Goal: Download file/media

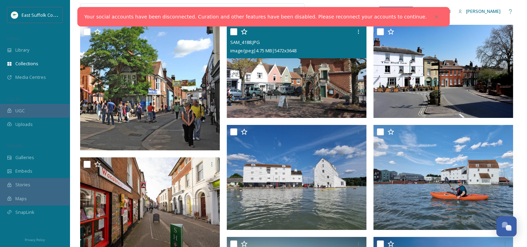
scroll to position [105, 0]
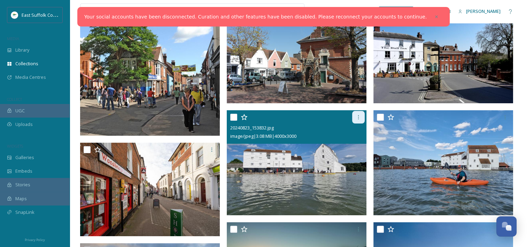
click at [360, 115] on icon at bounding box center [359, 117] width 6 height 6
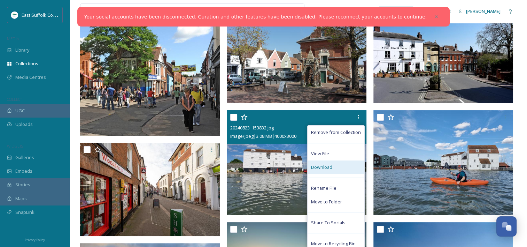
click at [344, 168] on div "Download" at bounding box center [336, 167] width 57 height 14
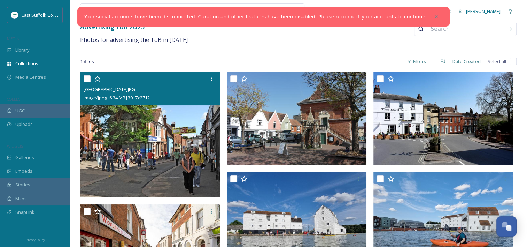
scroll to position [35, 0]
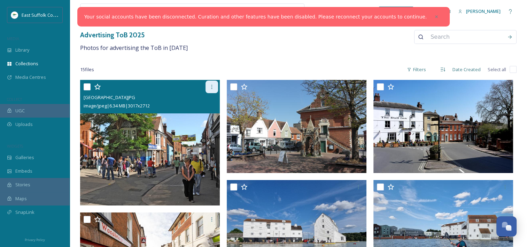
click at [211, 85] on icon at bounding box center [211, 87] width 1 height 4
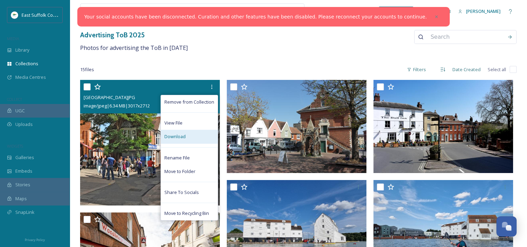
click at [199, 134] on div "Download" at bounding box center [189, 137] width 57 height 14
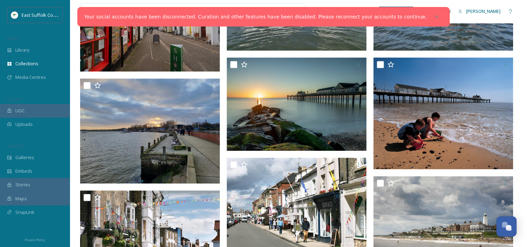
scroll to position [279, 0]
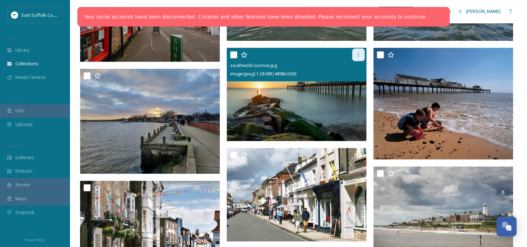
click at [357, 57] on icon at bounding box center [359, 55] width 6 height 6
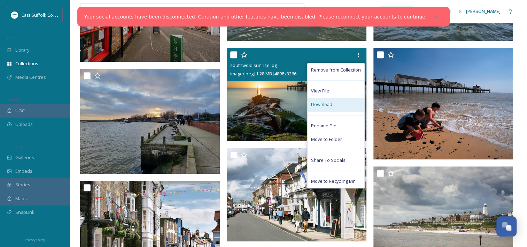
click at [334, 105] on div "Download" at bounding box center [336, 105] width 57 height 14
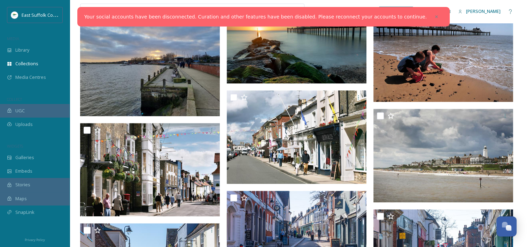
scroll to position [348, 0]
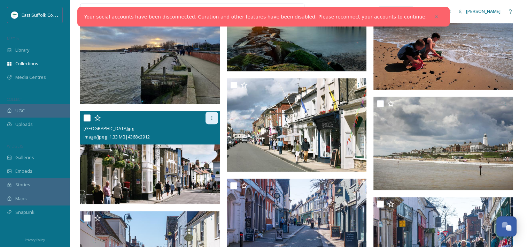
click at [215, 118] on div at bounding box center [212, 117] width 13 height 13
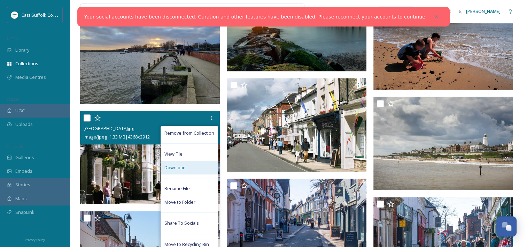
click at [178, 167] on span "Download" at bounding box center [174, 167] width 21 height 7
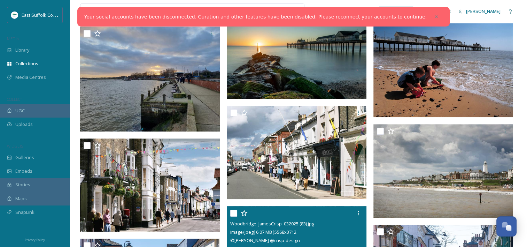
scroll to position [269, 0]
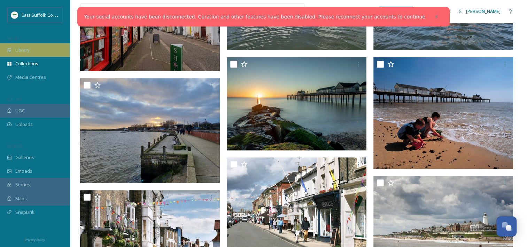
click at [30, 53] on div "Library" at bounding box center [35, 50] width 70 height 14
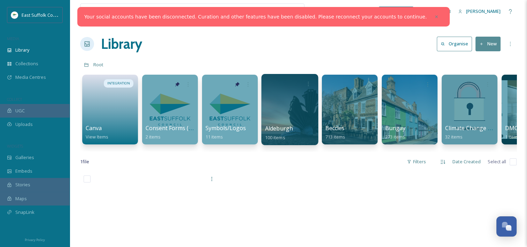
click at [288, 120] on div at bounding box center [289, 109] width 57 height 71
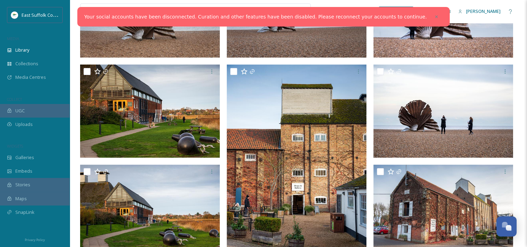
scroll to position [35, 0]
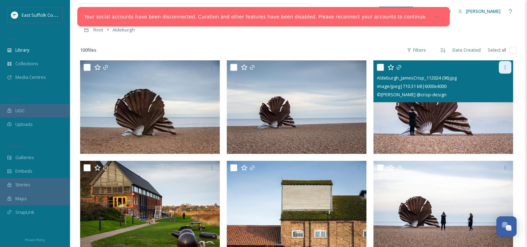
click at [502, 67] on icon at bounding box center [505, 67] width 6 height 6
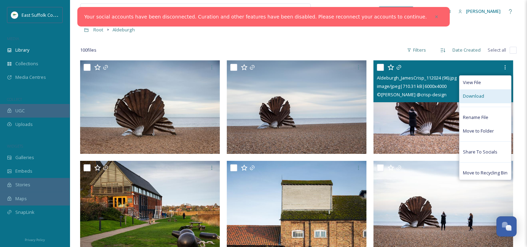
click at [481, 95] on span "Download" at bounding box center [473, 96] width 21 height 7
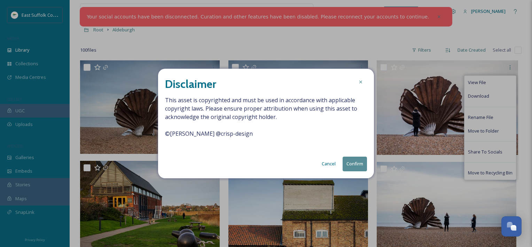
click at [358, 163] on button "Confirm" at bounding box center [355, 163] width 24 height 14
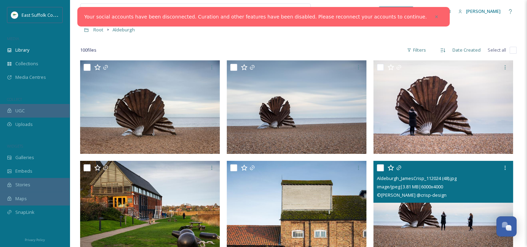
scroll to position [0, 0]
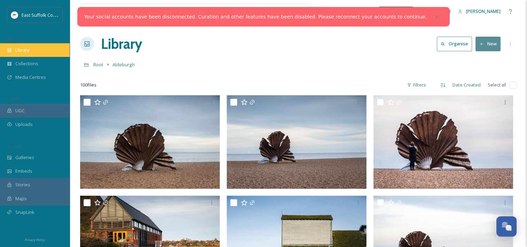
click at [24, 51] on span "Library" at bounding box center [22, 50] width 14 height 7
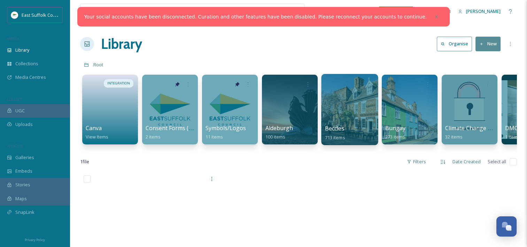
click at [350, 114] on div at bounding box center [349, 109] width 57 height 71
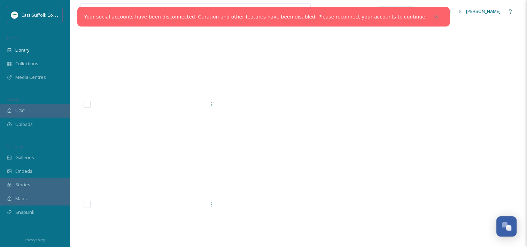
scroll to position [26331, 0]
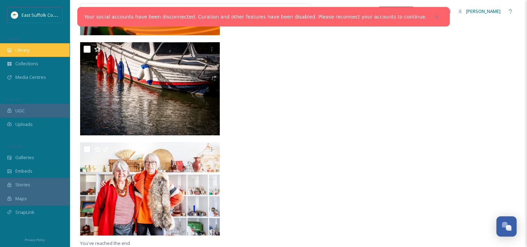
click at [18, 50] on span "Library" at bounding box center [22, 50] width 14 height 7
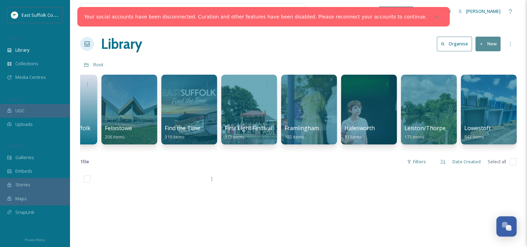
scroll to position [0, 701]
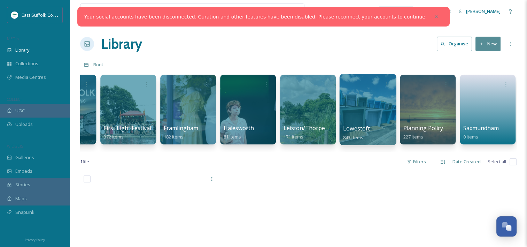
click at [377, 106] on div at bounding box center [367, 109] width 57 height 71
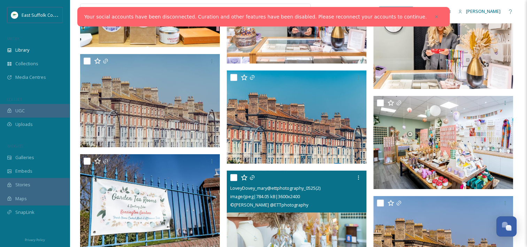
scroll to position [5968, 0]
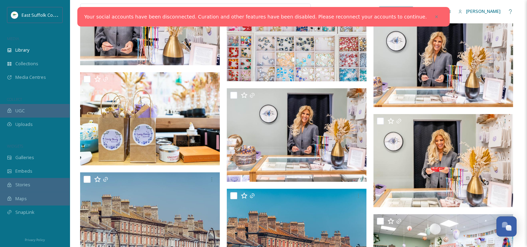
click at [434, 15] on icon at bounding box center [436, 16] width 5 height 5
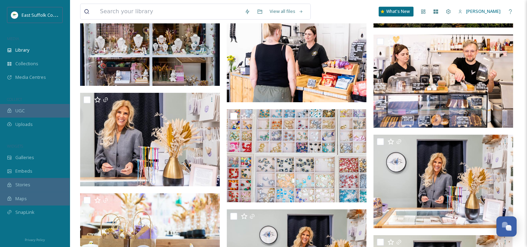
scroll to position [5758, 0]
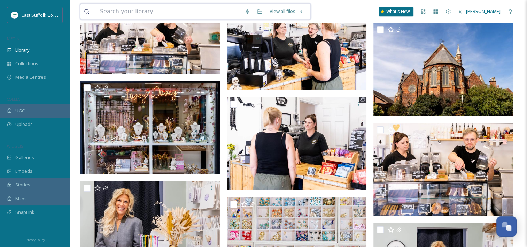
click at [120, 10] on input at bounding box center [169, 11] width 145 height 15
type input "beach"
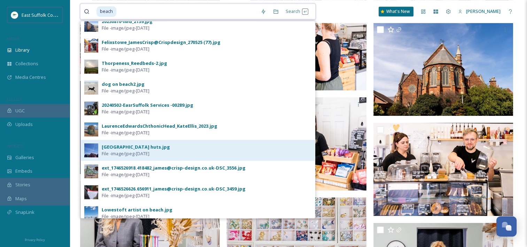
scroll to position [0, 0]
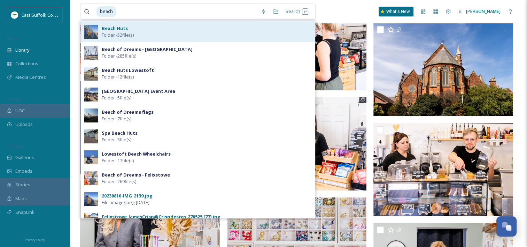
click at [139, 39] on div "Beach Huts Folder - 52 file(s)" at bounding box center [198, 31] width 234 height 21
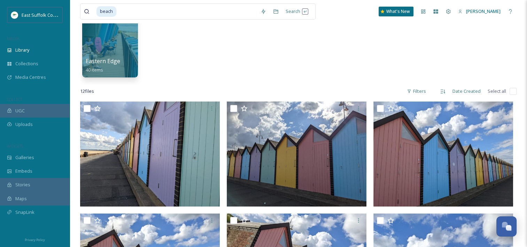
scroll to position [13, 0]
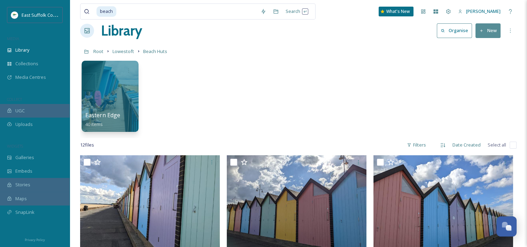
click at [110, 66] on div at bounding box center [110, 70] width 50 height 13
click at [120, 89] on div at bounding box center [110, 96] width 57 height 71
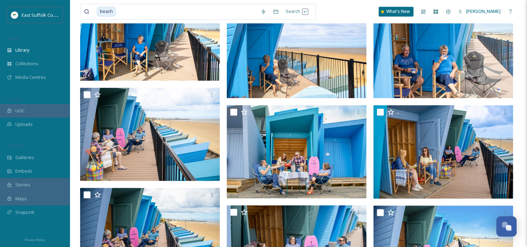
scroll to position [1282, 0]
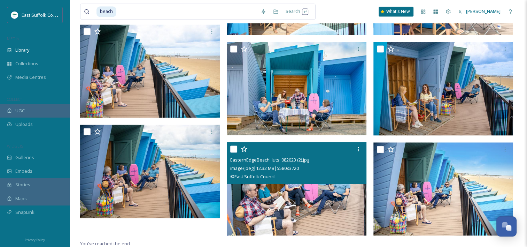
click at [286, 186] on img at bounding box center [297, 188] width 140 height 93
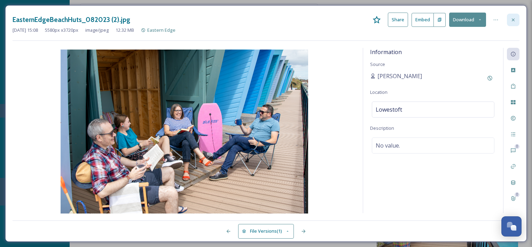
click at [514, 18] on icon at bounding box center [513, 19] width 3 height 3
